Goal: Information Seeking & Learning: Learn about a topic

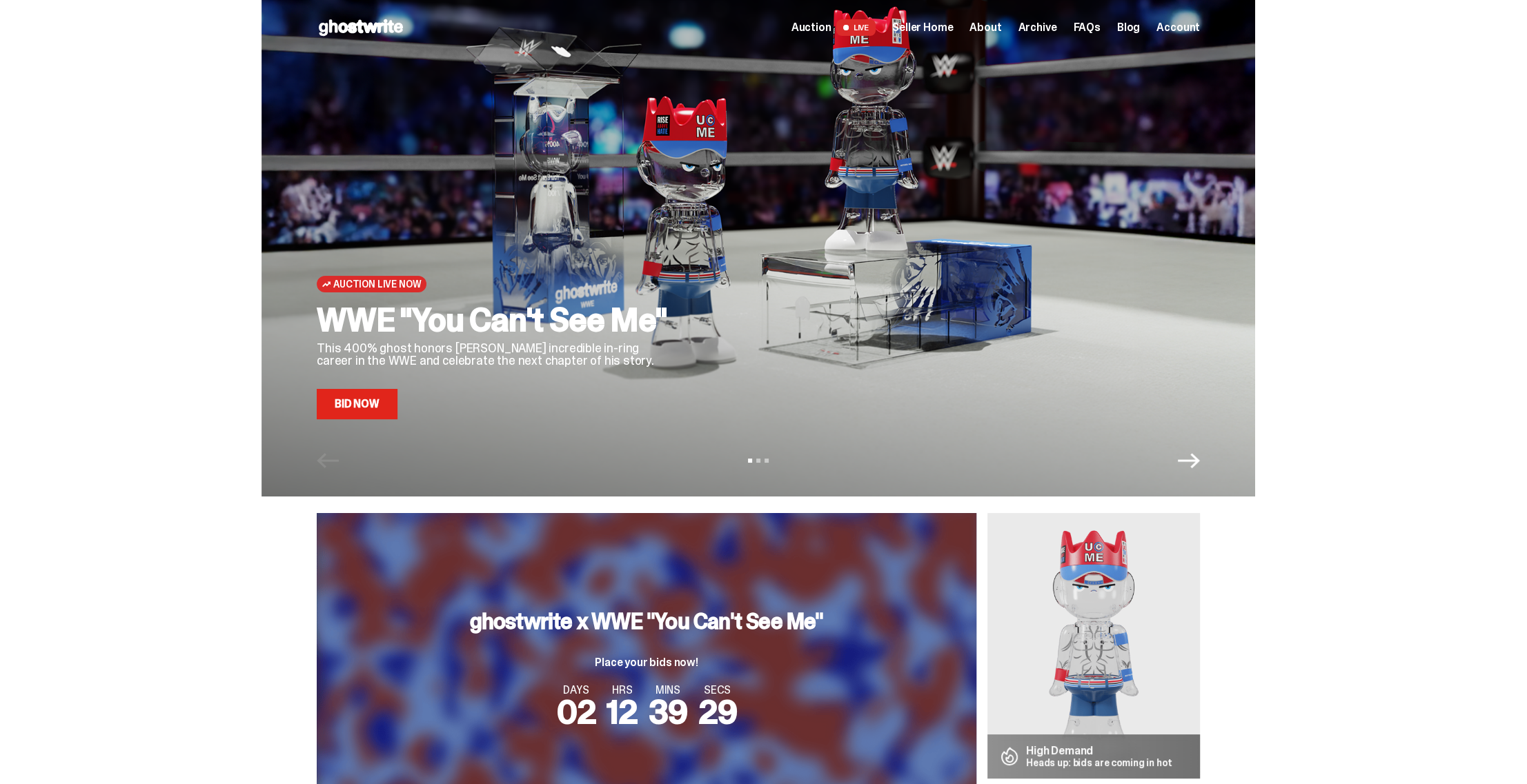
click at [946, 27] on span "Seller Home" at bounding box center [922, 27] width 60 height 11
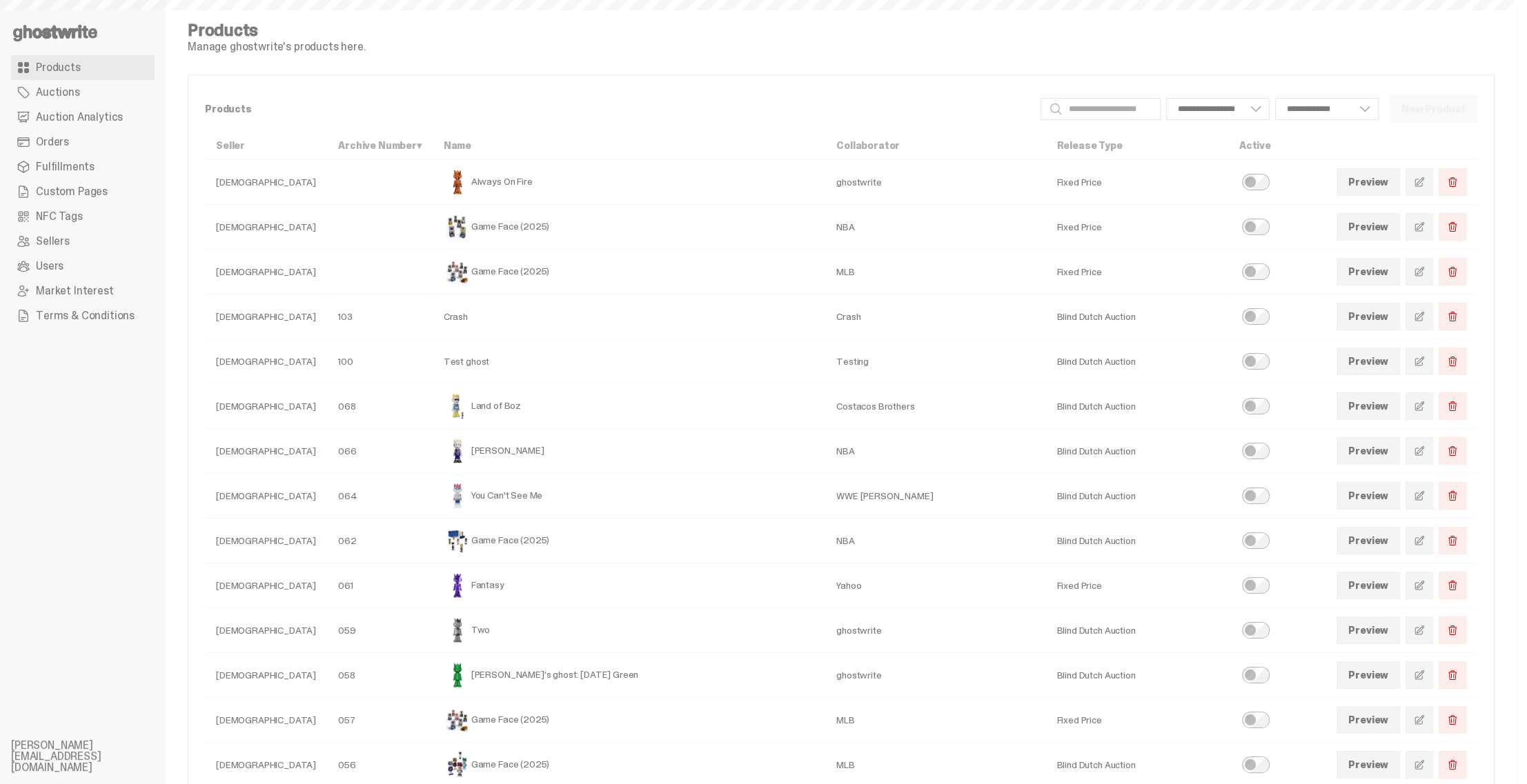
select select
click at [95, 116] on span "Auction Analytics" at bounding box center [79, 117] width 87 height 11
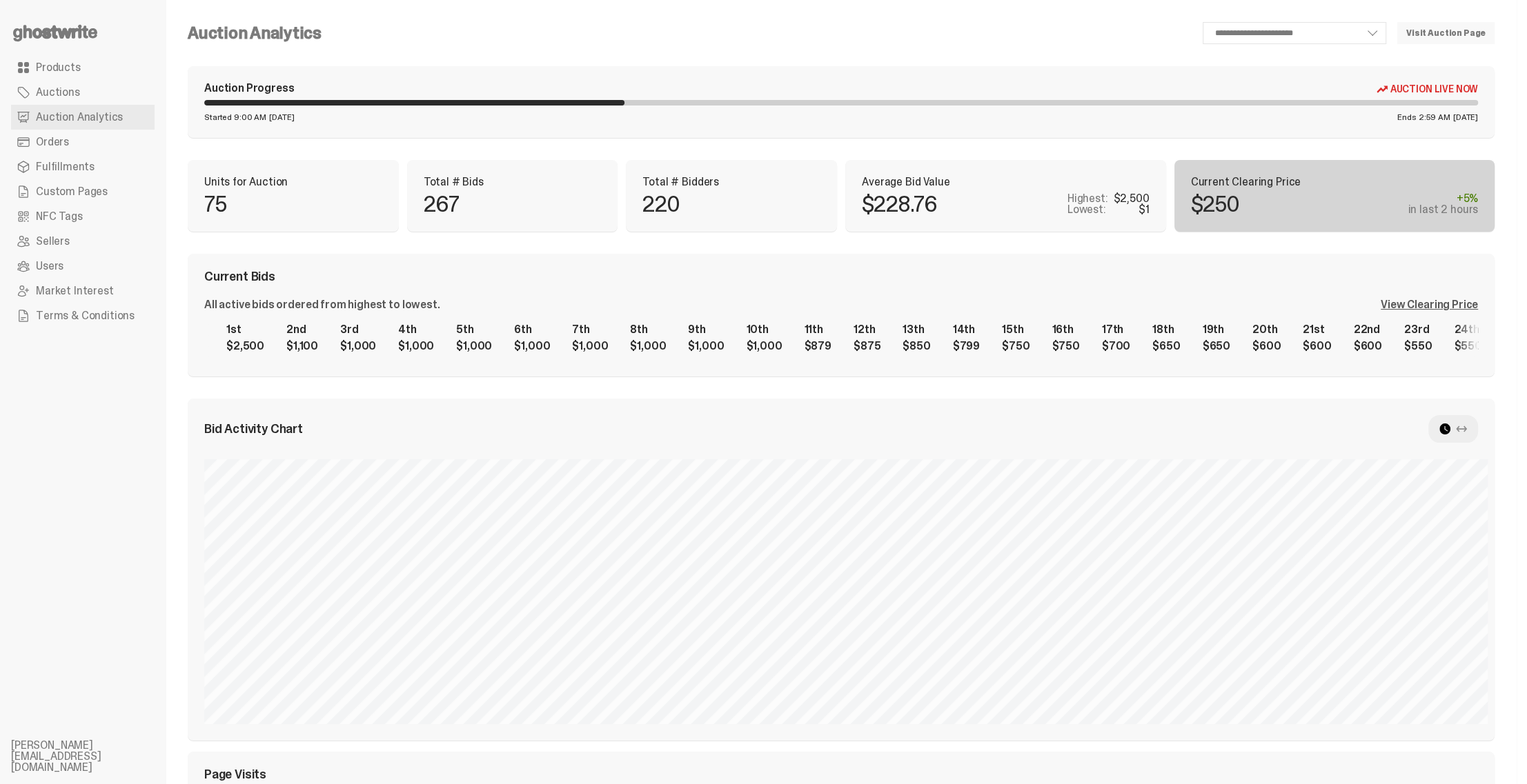
click at [246, 349] on div "1st $2,500 2nd $1,100 3rd $1,000 4th $1,000 5th $1,000 6th $1,000 7th $1,000 8t…" at bounding box center [841, 338] width 1274 height 44
click at [1437, 302] on div "View Clearing Price" at bounding box center [1429, 305] width 97 height 11
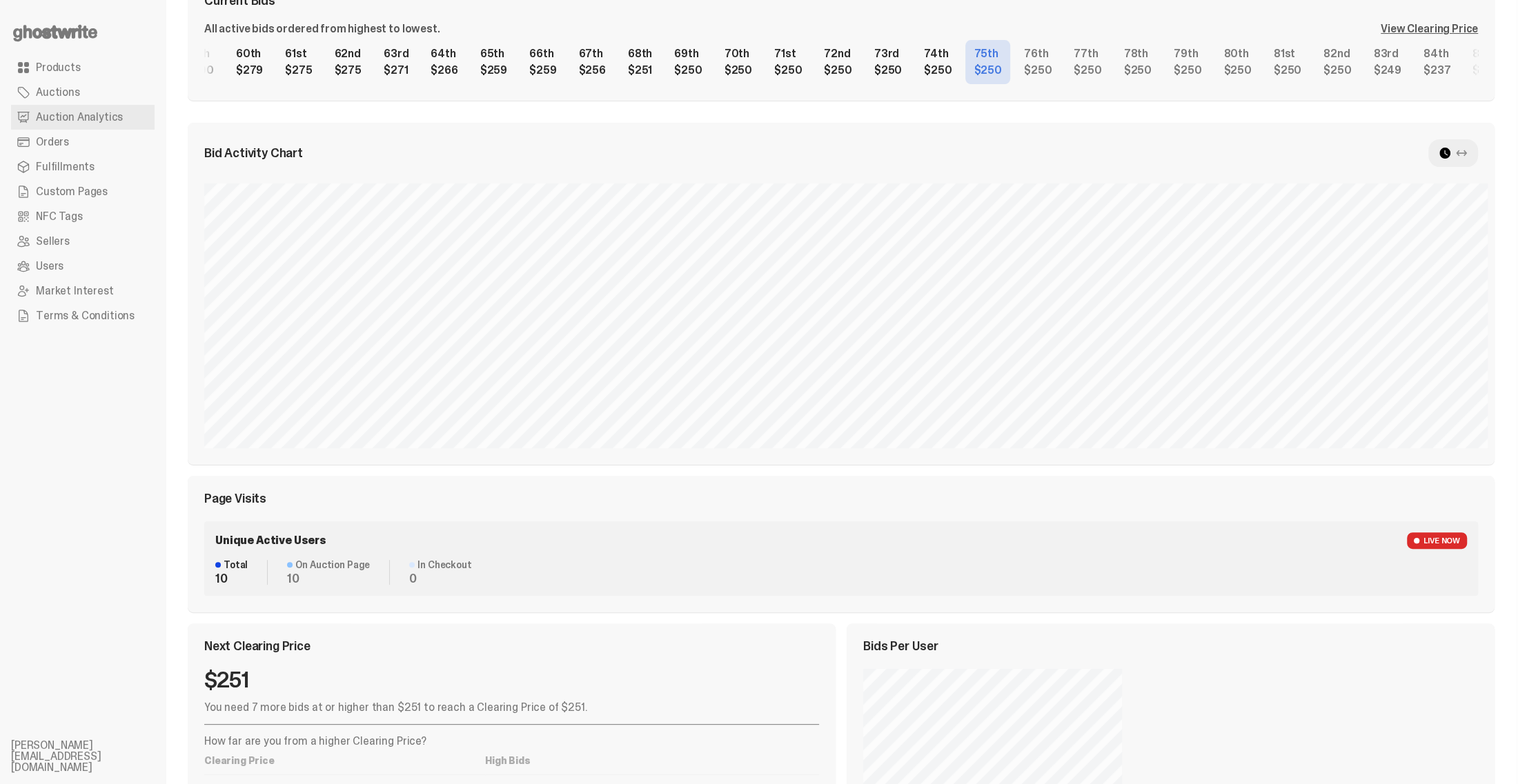
scroll to position [0, 3019]
click at [1450, 151] on use at bounding box center [1445, 153] width 11 height 11
drag, startPoint x: 1467, startPoint y: 153, endPoint x: 1364, endPoint y: 153, distance: 103.0
click at [1364, 153] on div "Bid Activity Chart" at bounding box center [841, 153] width 1274 height 27
click at [1467, 153] on use at bounding box center [1462, 153] width 11 height 6
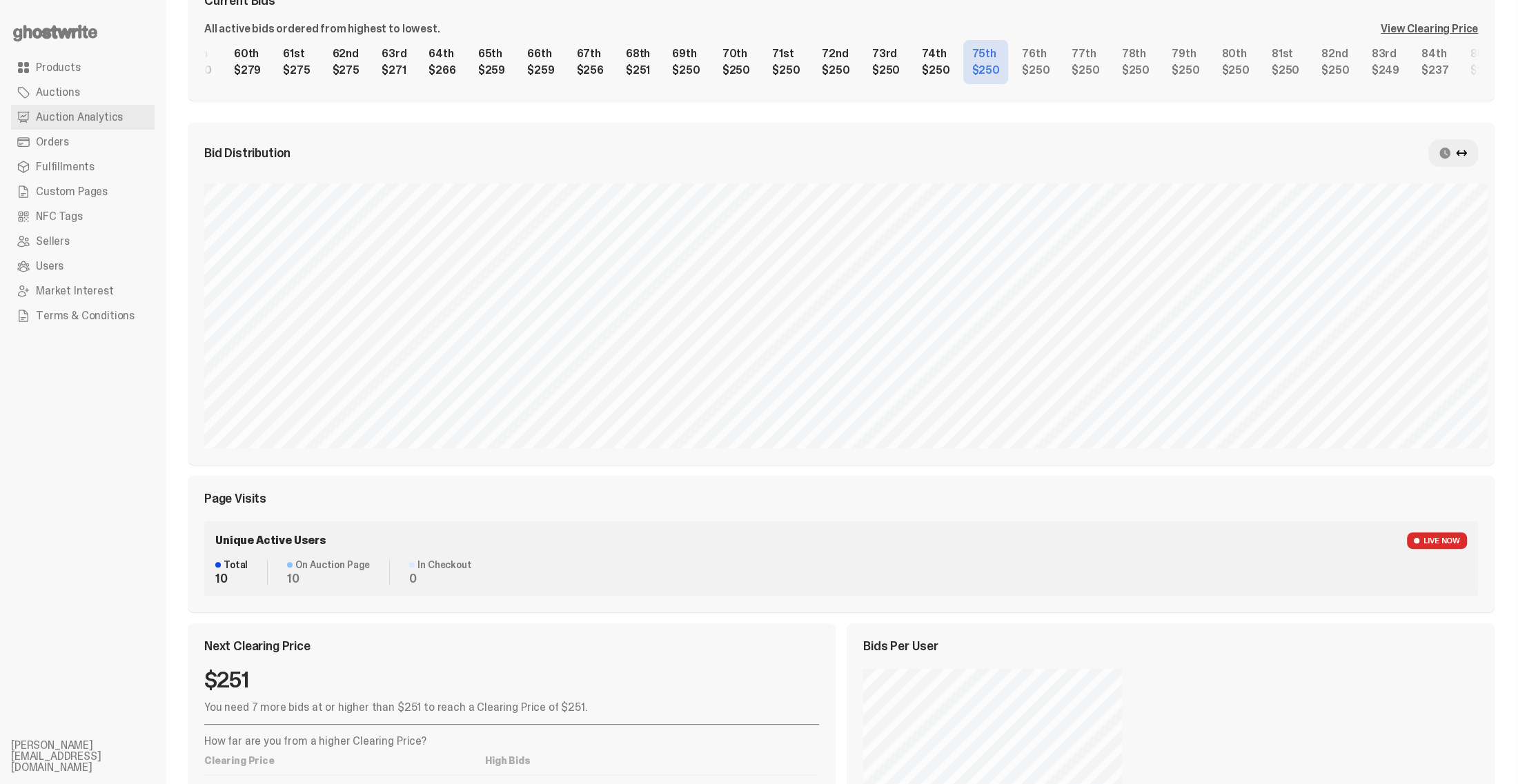
click at [1467, 152] on icon at bounding box center [1462, 153] width 11 height 11
click at [1450, 153] on use at bounding box center [1445, 153] width 11 height 11
click at [796, 57] on div "1st $2,500 2nd $1,100 3rd $1,000 4th $1,000 5th $1,000 6th $1,000 7th $1,000 8t…" at bounding box center [841, 62] width 1274 height 44
click at [917, 67] on div "1st $2,500 2nd $1,100 3rd $1,000 4th $1,000 5th $1,000 6th $1,000 7th $1,000 8t…" at bounding box center [841, 62] width 1274 height 44
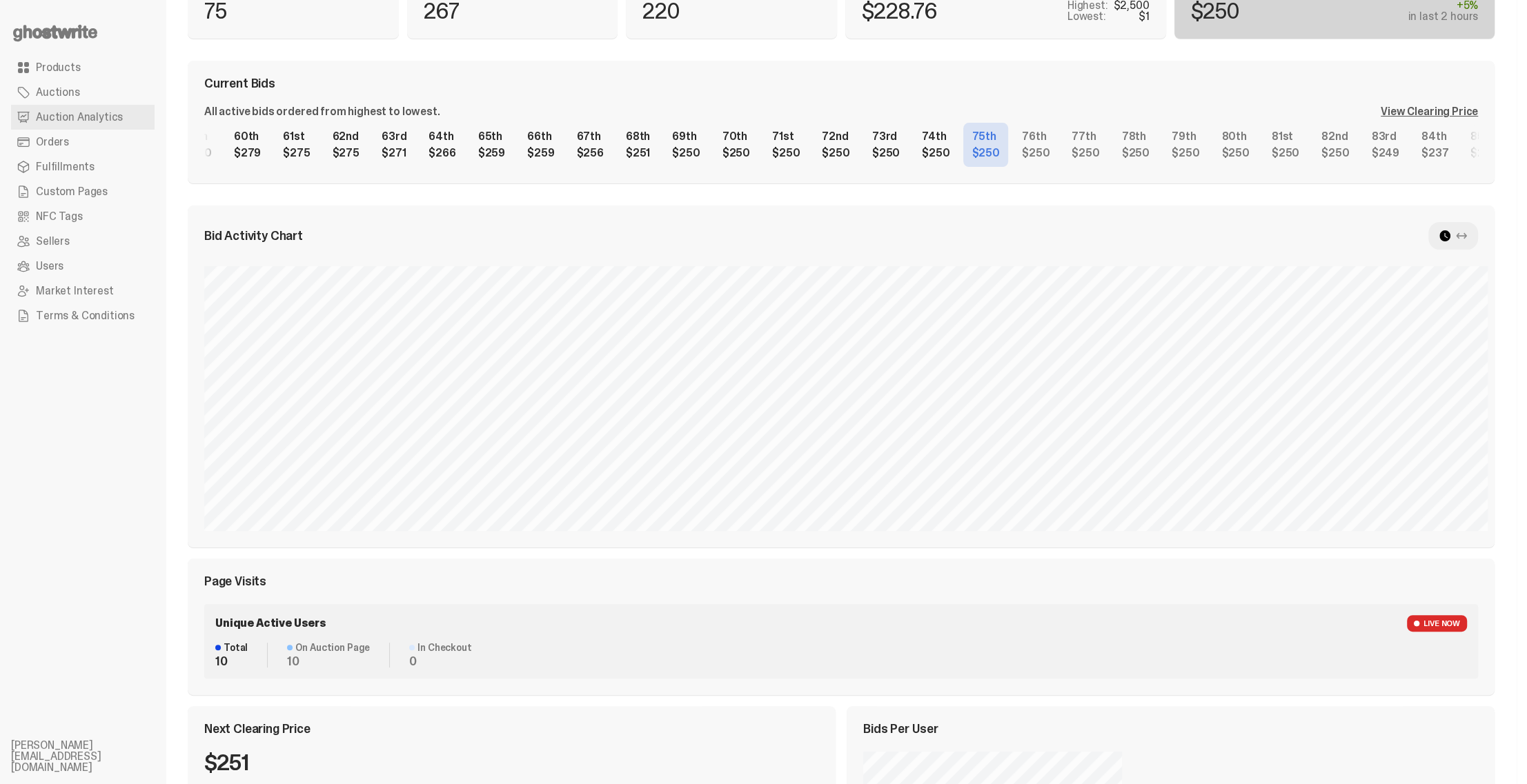
scroll to position [0, 0]
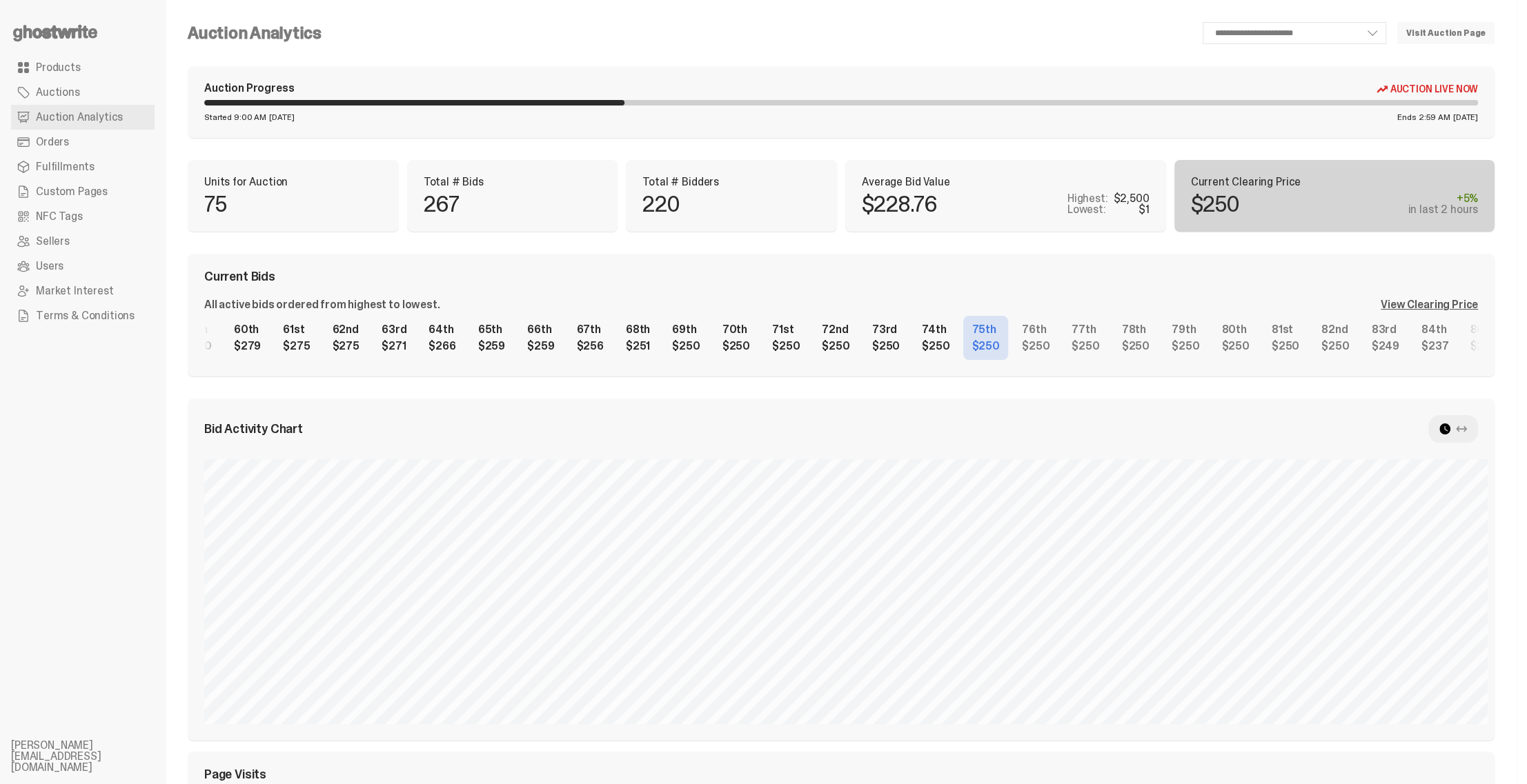
click at [1431, 181] on p "Current Clearing Price" at bounding box center [1334, 182] width 288 height 11
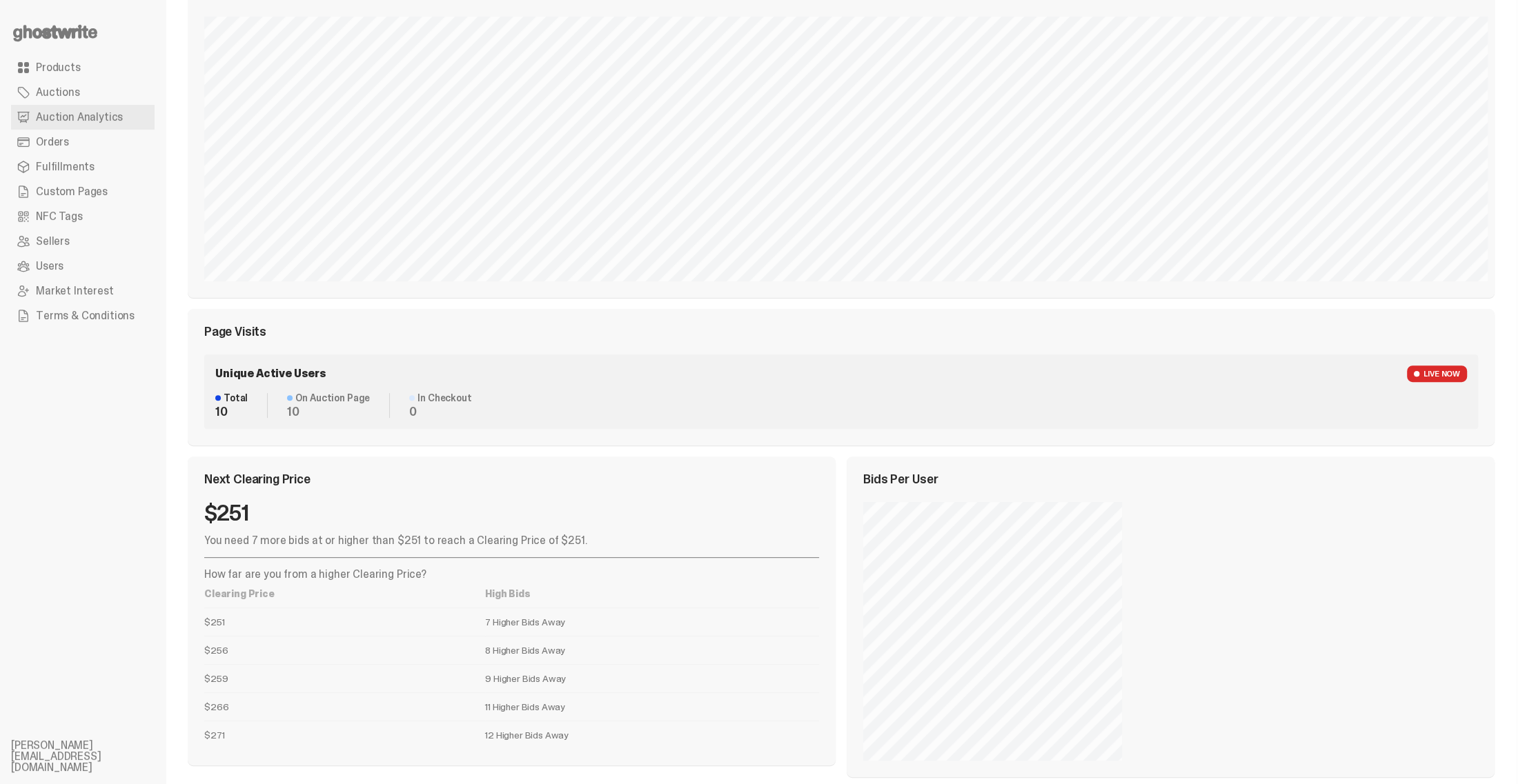
scroll to position [456, 0]
